Goal: Information Seeking & Learning: Find specific page/section

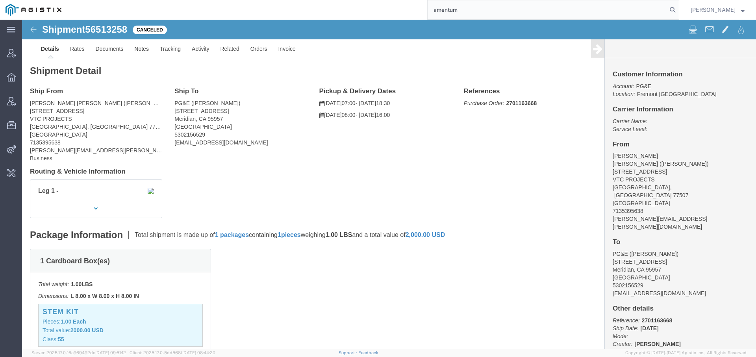
type input "amentum"
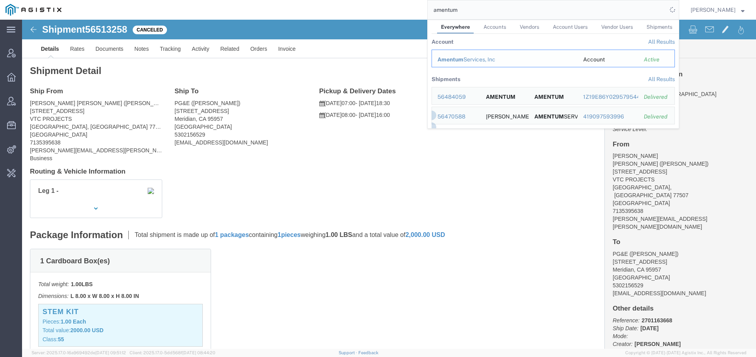
click at [471, 56] on div "Amentum Services, Inc" at bounding box center [505, 60] width 135 height 8
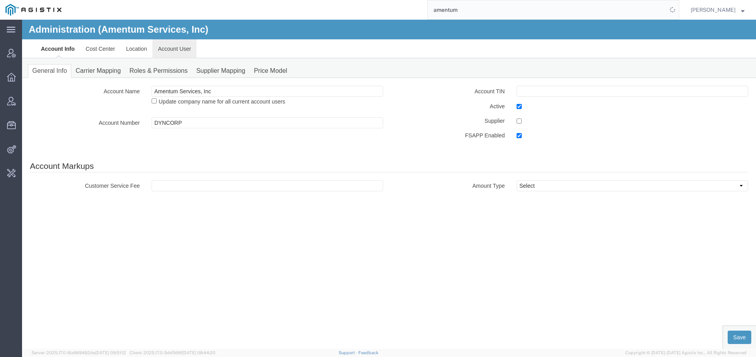
click at [180, 49] on link "Account User" at bounding box center [174, 48] width 44 height 19
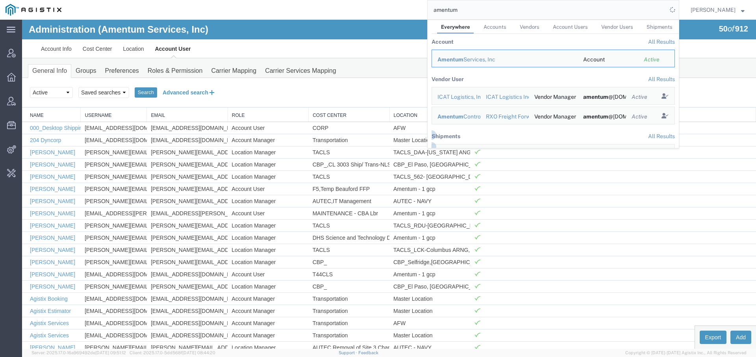
click at [201, 86] on button "Advanced search" at bounding box center [189, 92] width 64 height 13
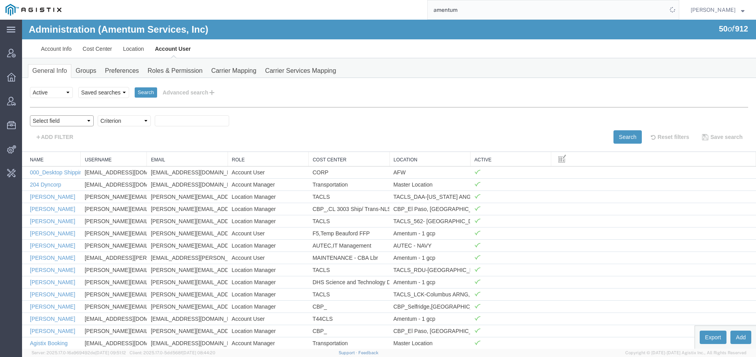
click at [82, 124] on select "Select field Cost Center Email Location Name Role Username" at bounding box center [62, 120] width 64 height 11
select select "personName"
click at [122, 119] on select "Criterion contains does not contain is is blank is not blank starts with" at bounding box center [124, 120] width 53 height 11
select select "startswith"
type input "[PERSON_NAME]"
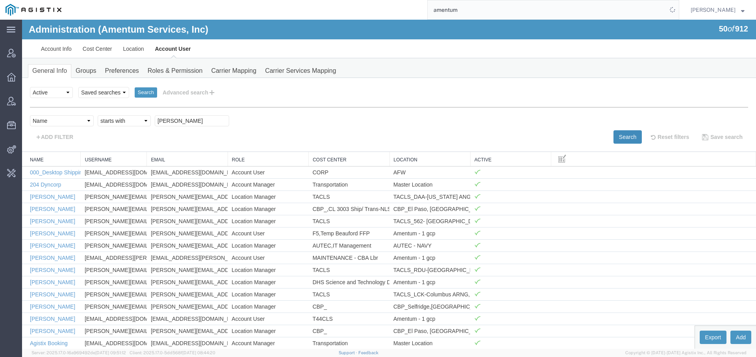
click at [617, 135] on button "Search" at bounding box center [628, 136] width 28 height 13
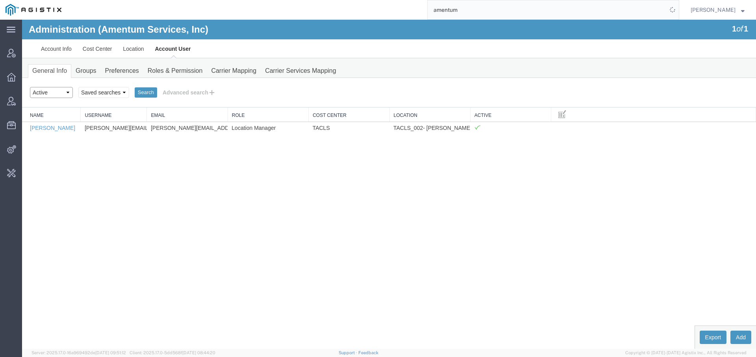
click at [42, 91] on select "Select status Active All Inactive" at bounding box center [51, 92] width 43 height 11
select select "ALL"
click at [137, 89] on button "Search" at bounding box center [146, 92] width 22 height 10
click at [186, 87] on button "Advanced search" at bounding box center [189, 92] width 64 height 13
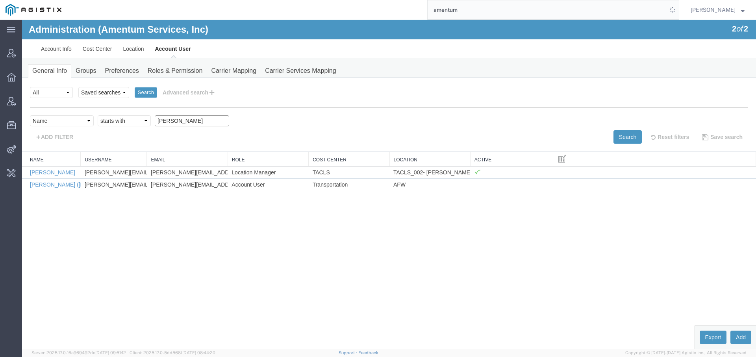
click at [165, 119] on input "[PERSON_NAME]" at bounding box center [192, 120] width 74 height 11
type input "[PERSON_NAME]"
click at [621, 136] on button "Search" at bounding box center [628, 136] width 28 height 13
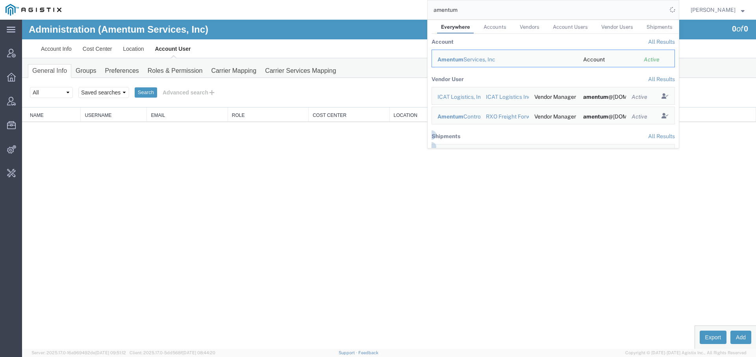
drag, startPoint x: 464, startPoint y: 15, endPoint x: 404, endPoint y: 6, distance: 60.6
click at [404, 6] on div "amentum Everywhere Accounts Vendors Account Users Vendor Users Shipments Accoun…" at bounding box center [373, 10] width 613 height 20
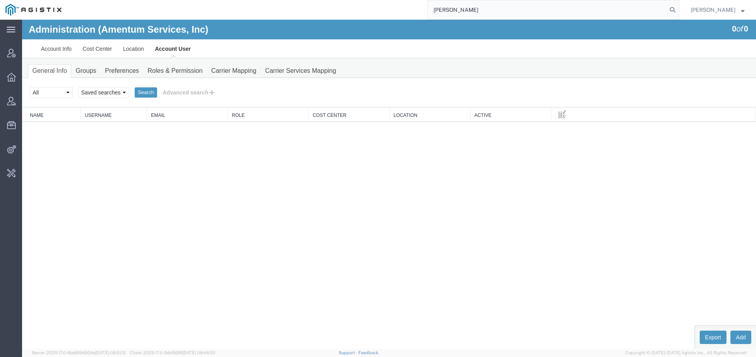
type input "[PERSON_NAME]"
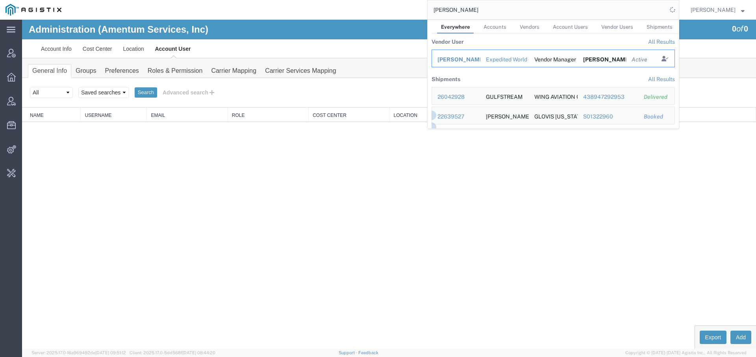
click at [454, 56] on div "[PERSON_NAME]" at bounding box center [456, 60] width 37 height 8
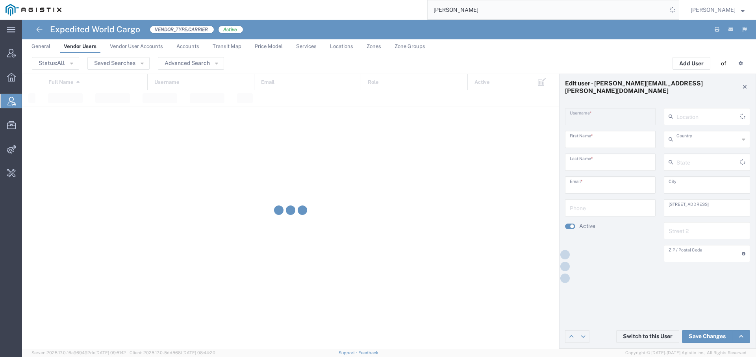
type input "[PERSON_NAME][EMAIL_ADDRESS][PERSON_NAME][DOMAIN_NAME]"
type input "[PERSON_NAME]"
type input "Gratacos"
type input "[PERSON_NAME][EMAIL_ADDRESS][PERSON_NAME][DOMAIN_NAME]"
type input "[GEOGRAPHIC_DATA]"
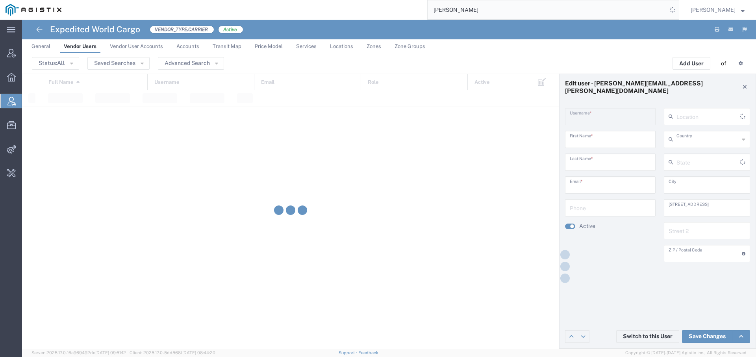
type input "[GEOGRAPHIC_DATA]"
type input "[STREET_ADDRESS]"
type input "33172"
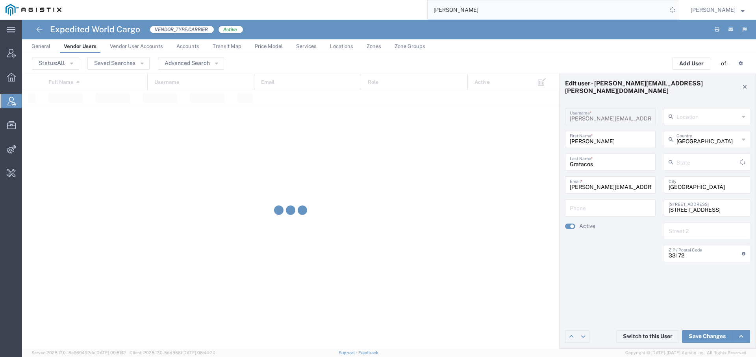
type input "[US_STATE]"
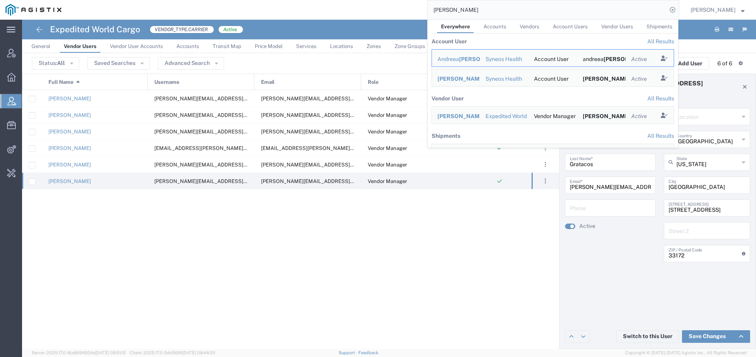
click at [436, 8] on input "[PERSON_NAME]" at bounding box center [548, 9] width 240 height 19
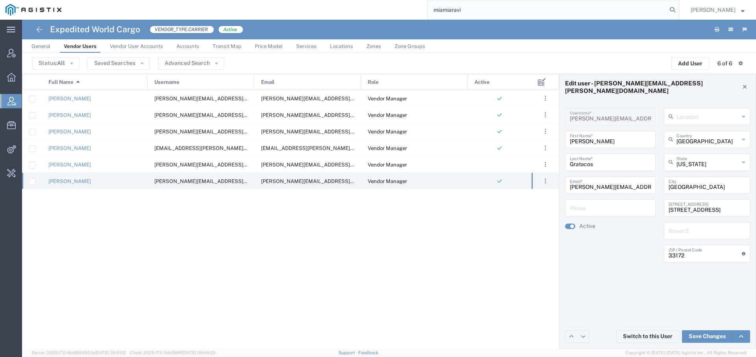
type input "miamiaravi"
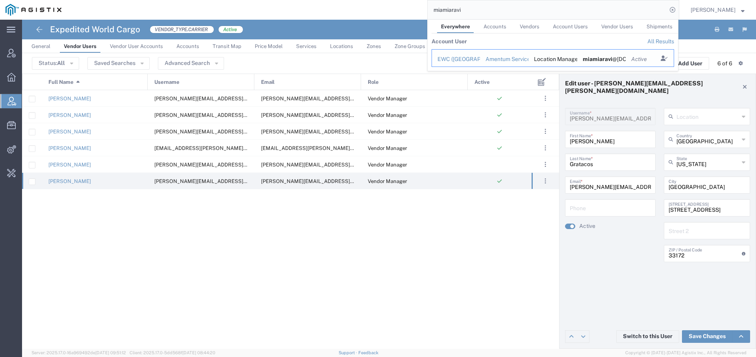
click at [461, 58] on div "EWC ([GEOGRAPHIC_DATA], [GEOGRAPHIC_DATA]) ARAVI Program" at bounding box center [456, 59] width 37 height 8
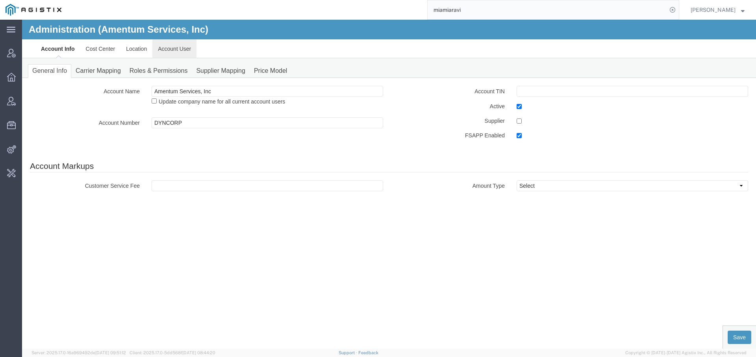
click at [172, 40] on link "Account User" at bounding box center [174, 48] width 44 height 19
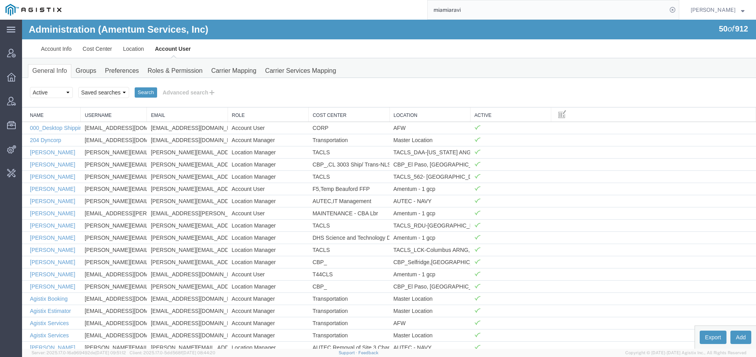
click at [290, 16] on div "miamiaravi" at bounding box center [373, 10] width 613 height 20
